Goal: Check status: Check status

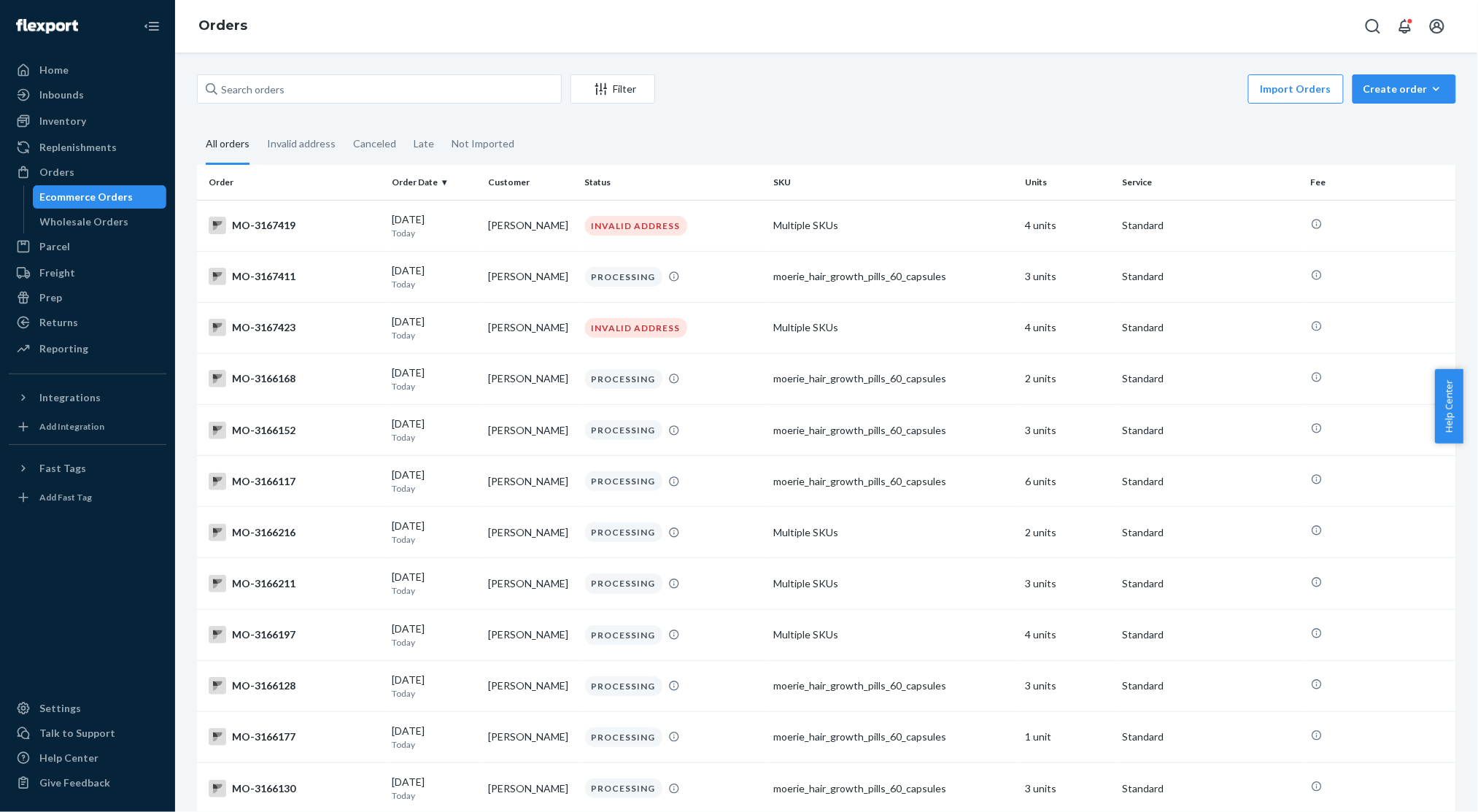
click at [60, 200] on div "Ecommerce Orders" at bounding box center [86, 197] width 93 height 15
click at [61, 200] on div "Ecommerce Orders" at bounding box center [86, 197] width 93 height 15
drag, startPoint x: 61, startPoint y: 200, endPoint x: 255, endPoint y: 96, distance: 220.1
click at [64, 199] on div "Ecommerce Orders" at bounding box center [86, 197] width 93 height 15
click at [249, 93] on input "text" at bounding box center [379, 89] width 365 height 29
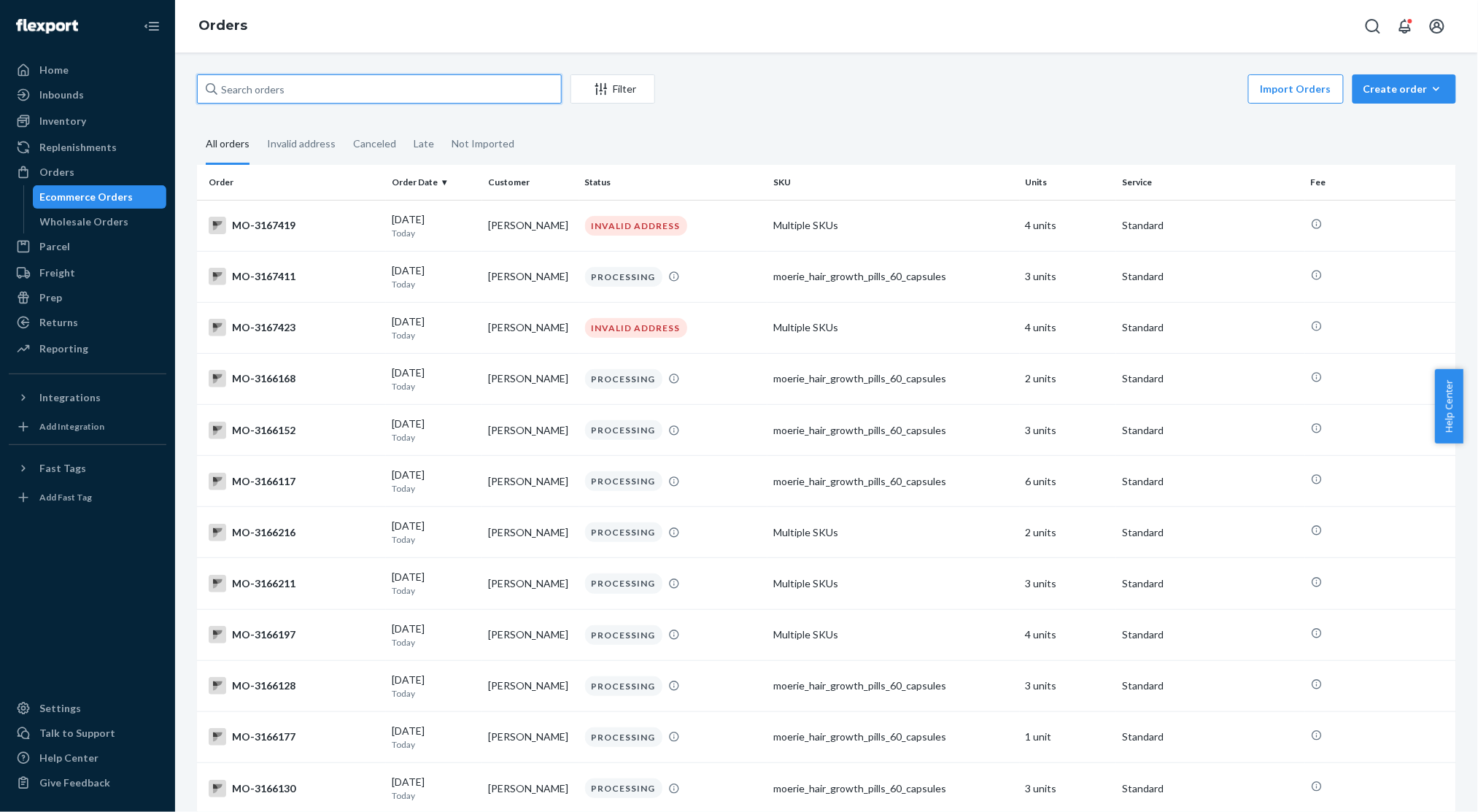
click at [249, 93] on input "text" at bounding box center [379, 89] width 365 height 29
paste input "[PERSON_NAME]"
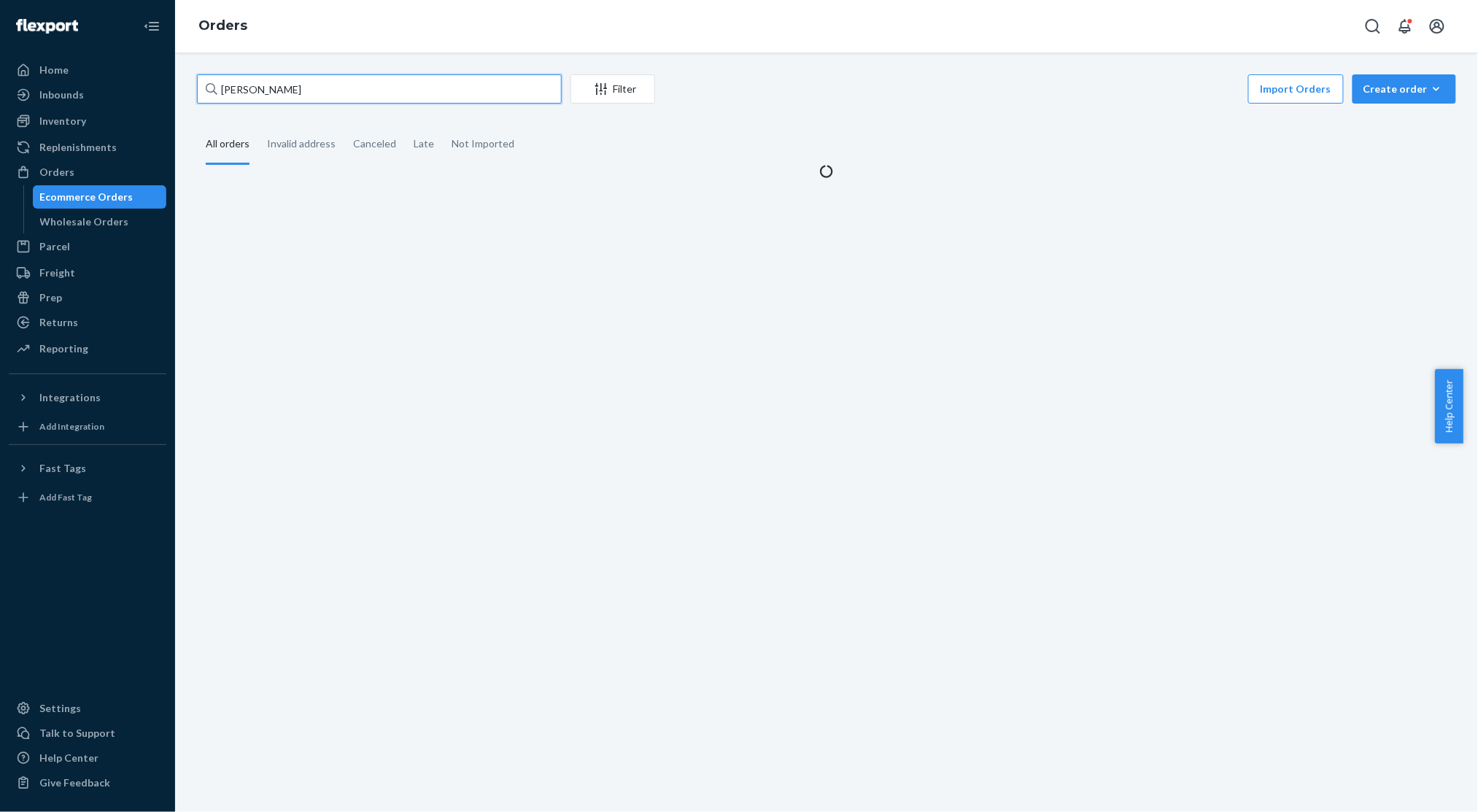
click at [240, 94] on input "[PERSON_NAME]" at bounding box center [379, 89] width 365 height 29
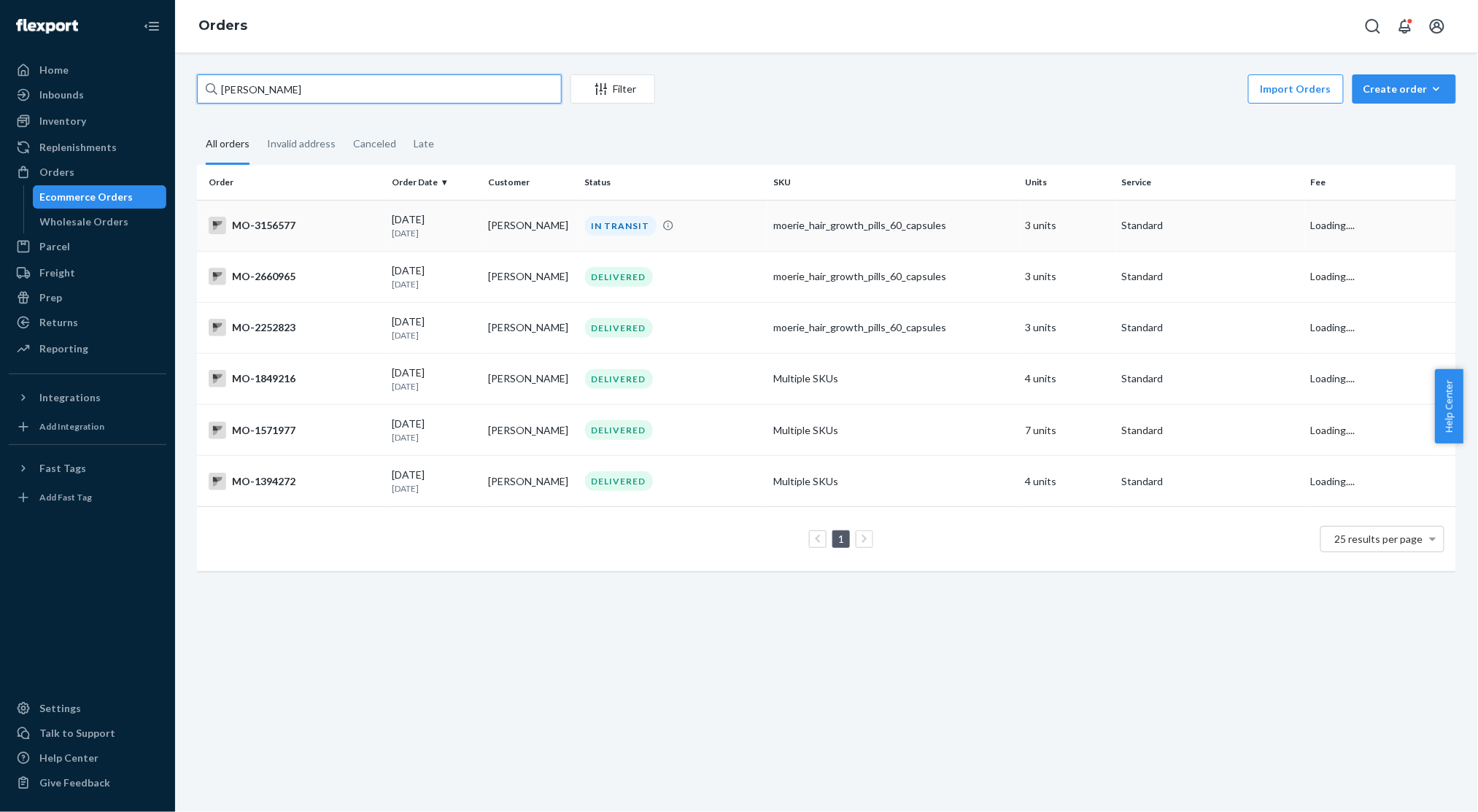
type input "[PERSON_NAME]"
click at [707, 232] on div "IN TRANSIT" at bounding box center [673, 226] width 183 height 20
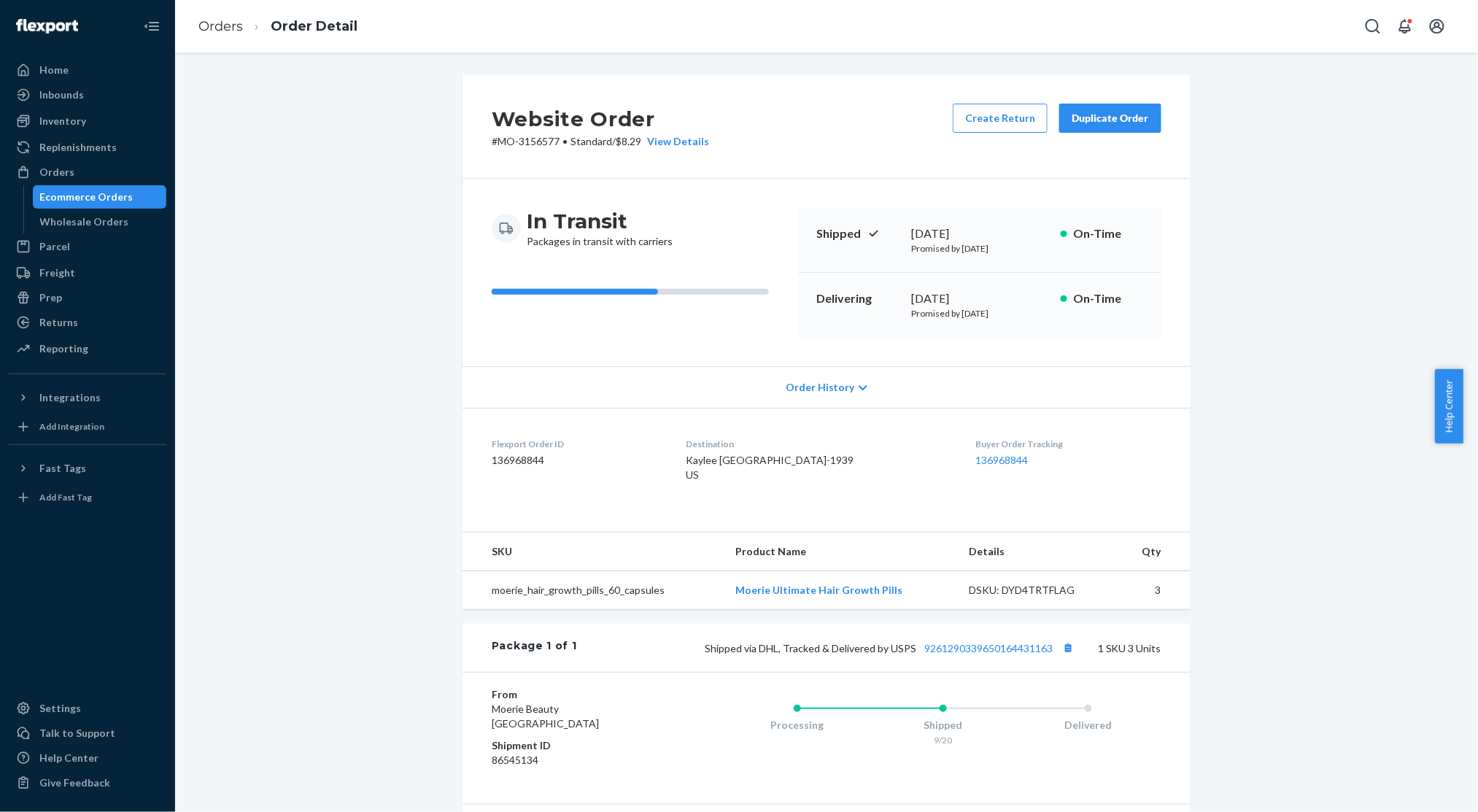
drag, startPoint x: 97, startPoint y: 197, endPoint x: 108, endPoint y: 197, distance: 11.0
click at [96, 197] on div "Ecommerce Orders" at bounding box center [86, 197] width 93 height 15
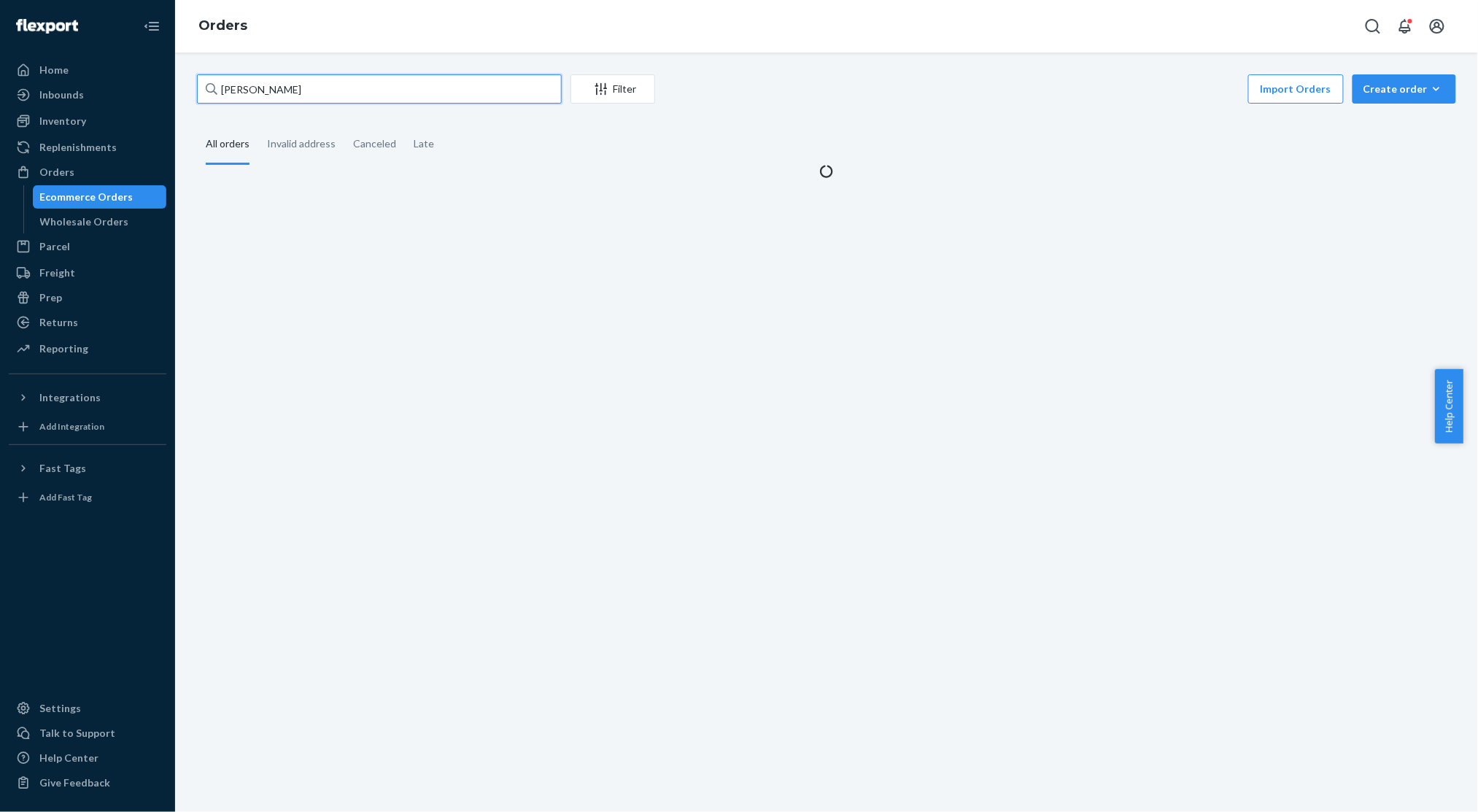
click at [231, 87] on input "[PERSON_NAME]" at bounding box center [379, 89] width 365 height 29
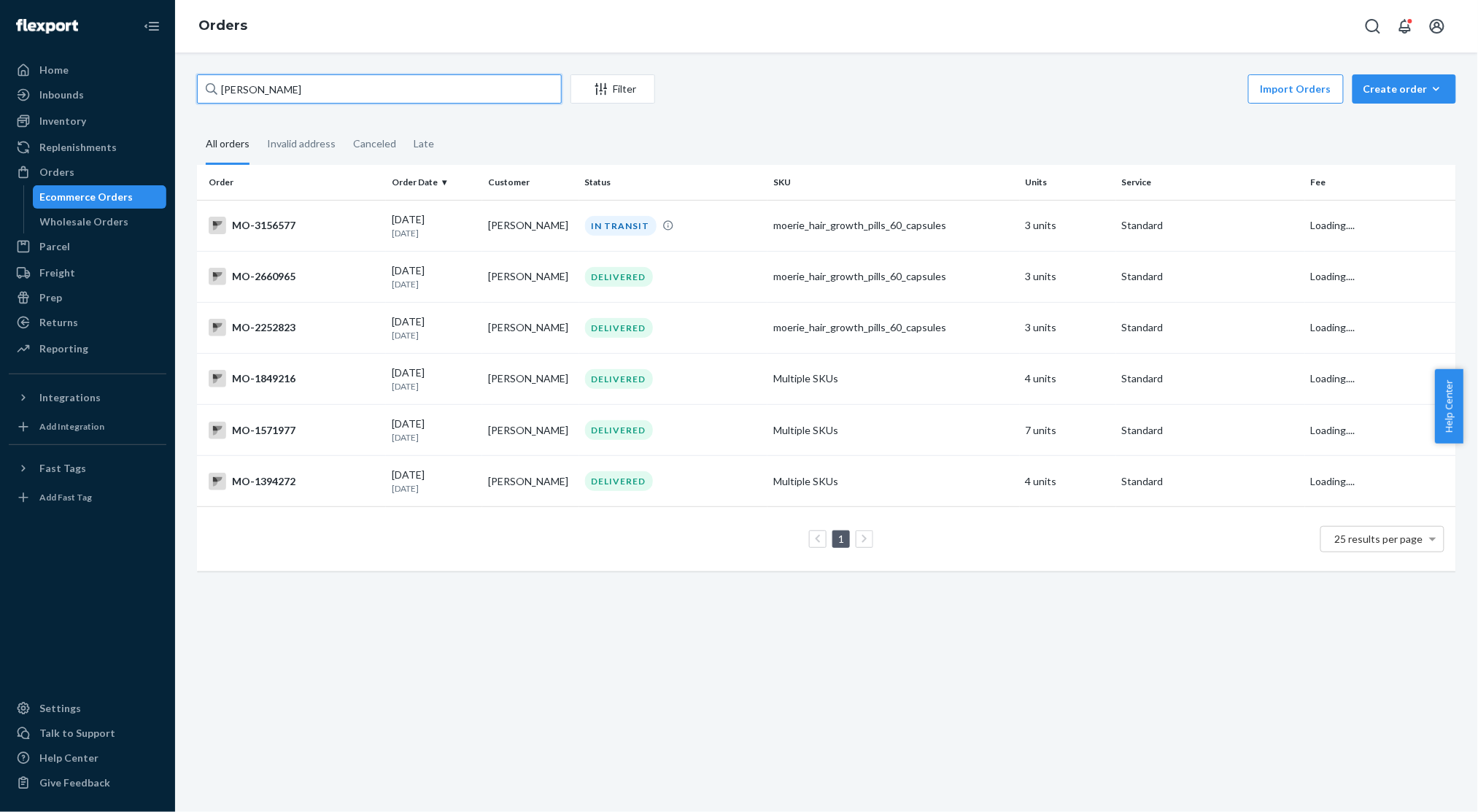
click at [229, 87] on input "[PERSON_NAME]" at bounding box center [379, 89] width 365 height 29
paste input "[PERSON_NAME]"
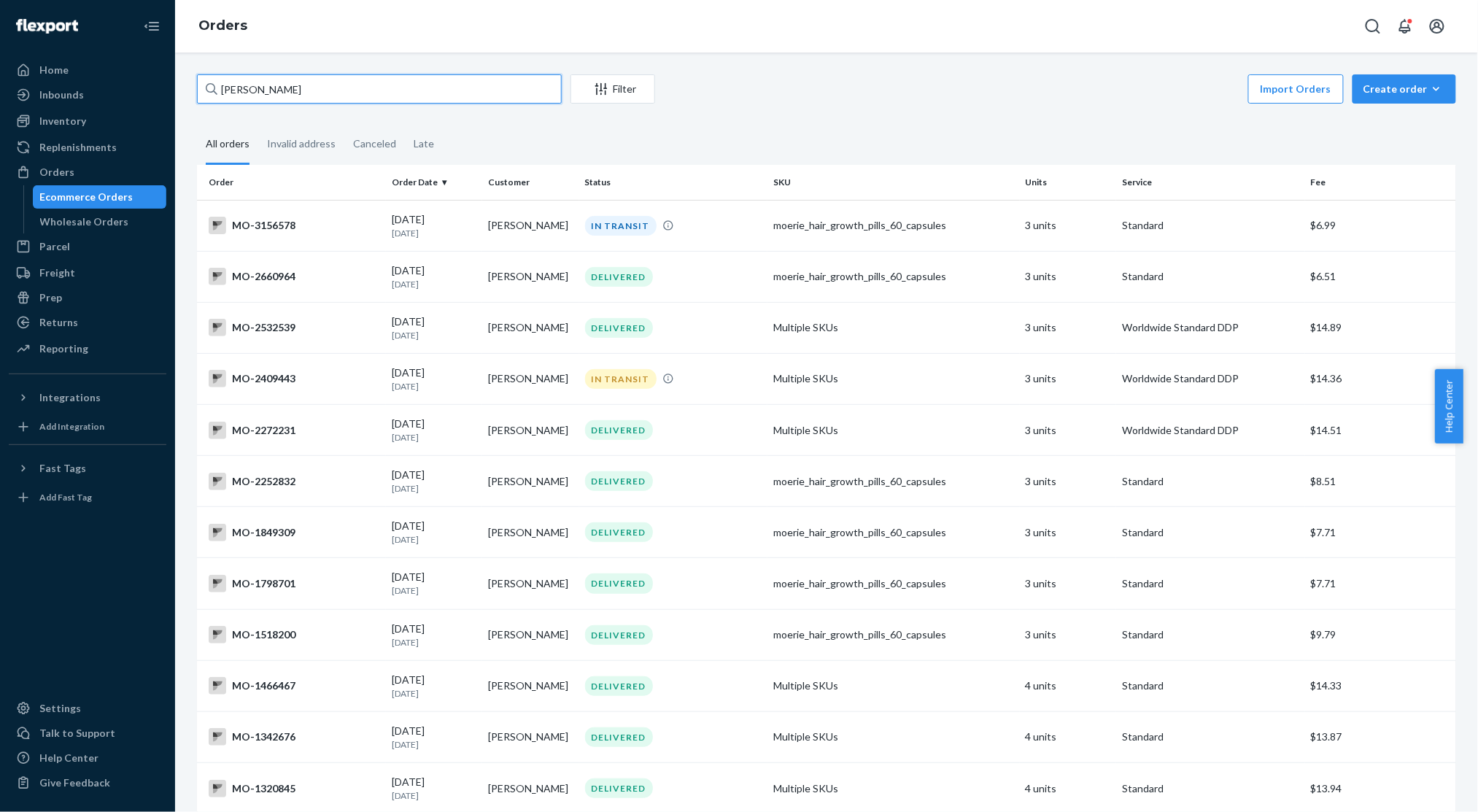
click at [239, 86] on input "[PERSON_NAME]" at bounding box center [379, 89] width 365 height 29
click at [101, 197] on div "Ecommerce Orders" at bounding box center [86, 197] width 93 height 15
click at [245, 94] on input "[PERSON_NAME]" at bounding box center [379, 89] width 365 height 29
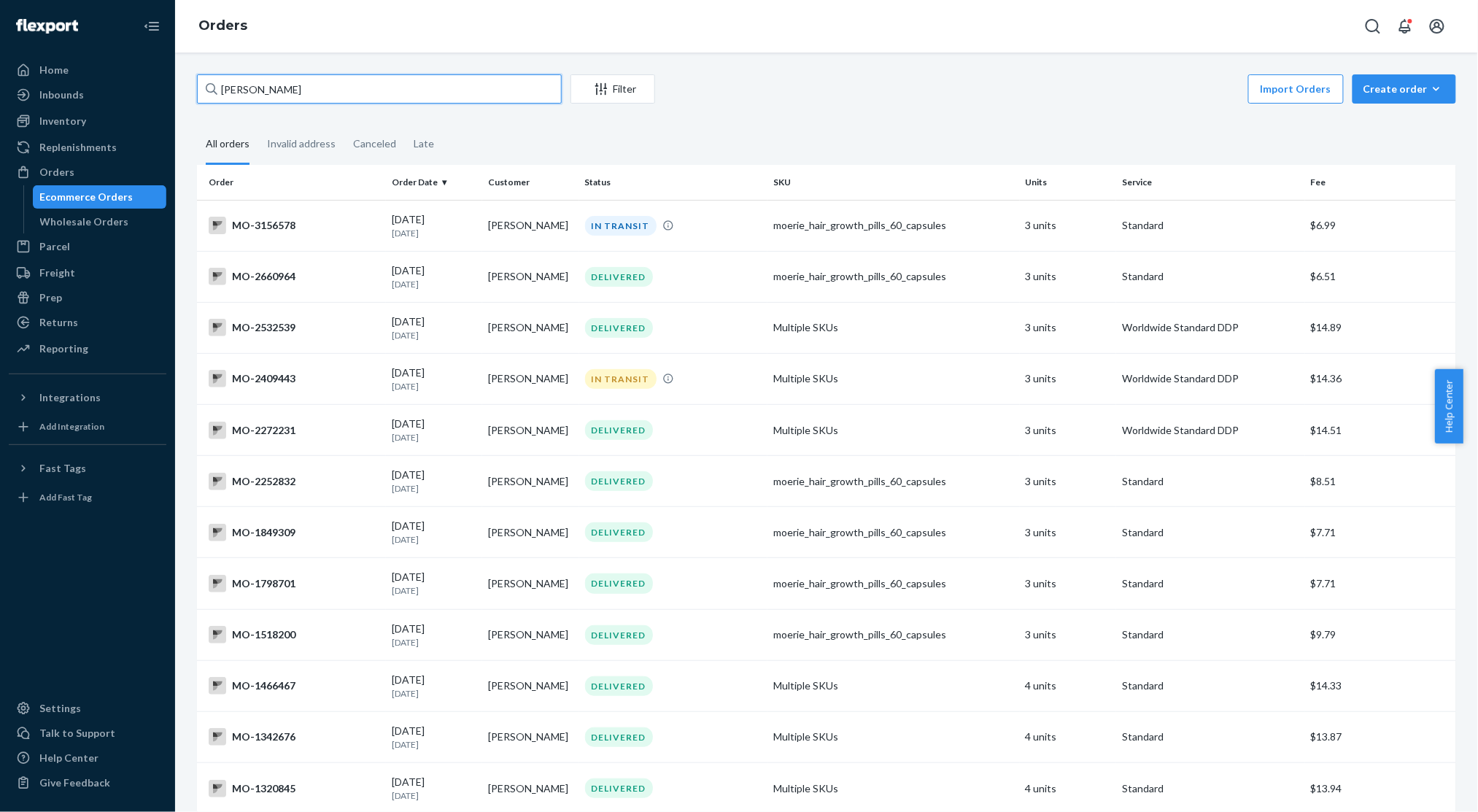
click at [245, 94] on input "[PERSON_NAME]" at bounding box center [379, 89] width 365 height 29
paste input "[PERSON_NAME]"
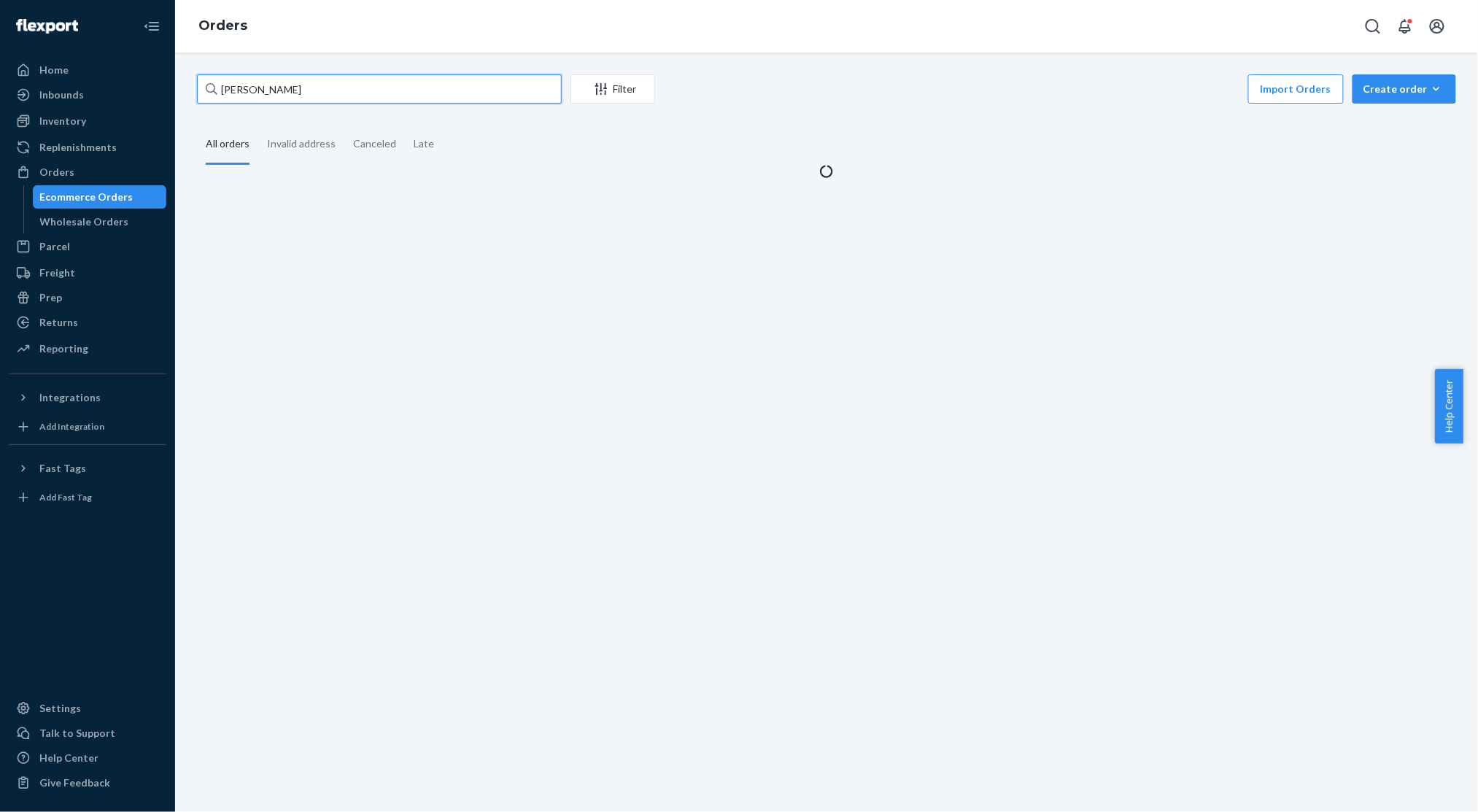
click at [238, 93] on input "[PERSON_NAME]" at bounding box center [379, 89] width 365 height 29
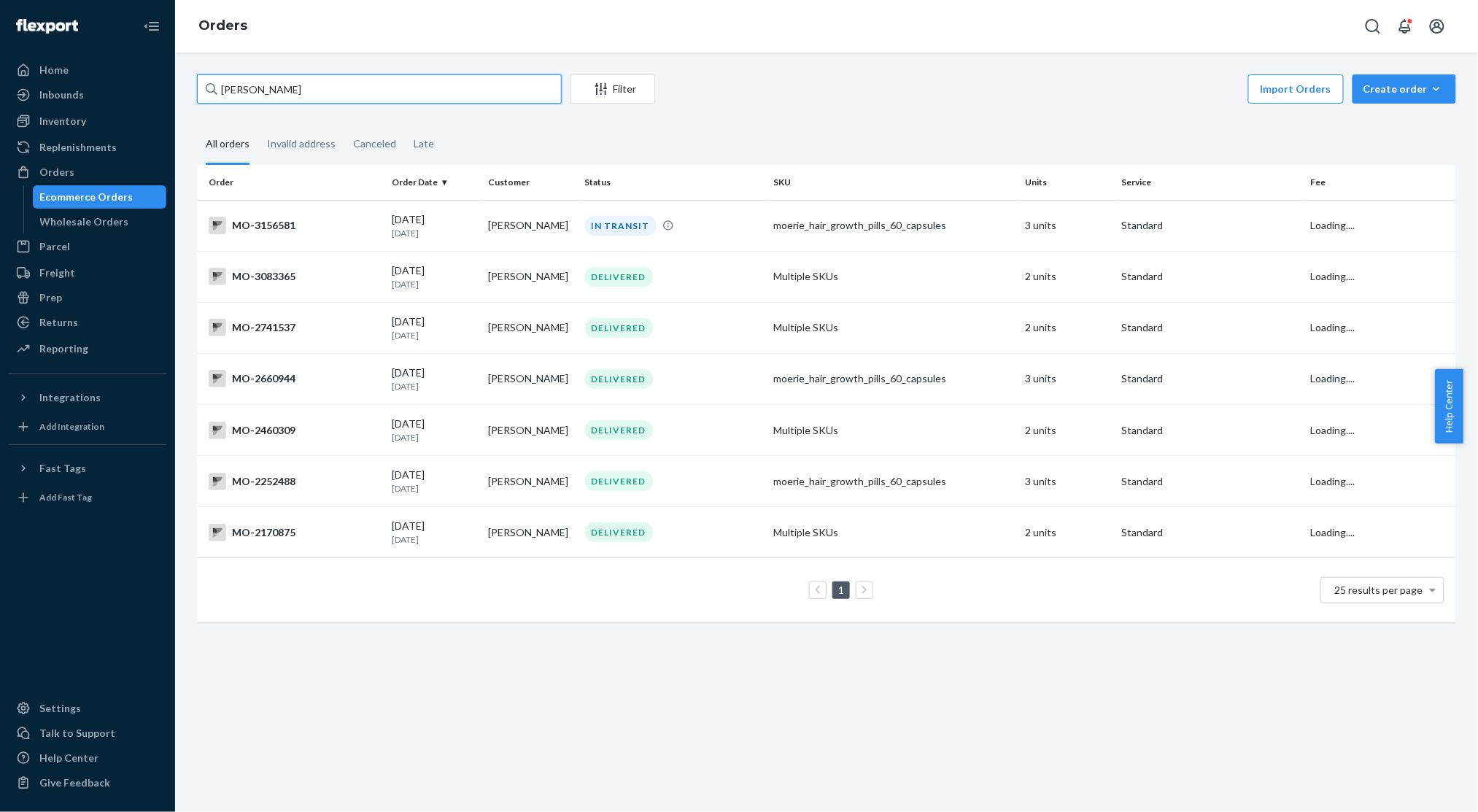
type input "[PERSON_NAME]"
